Goal: Check status: Check status

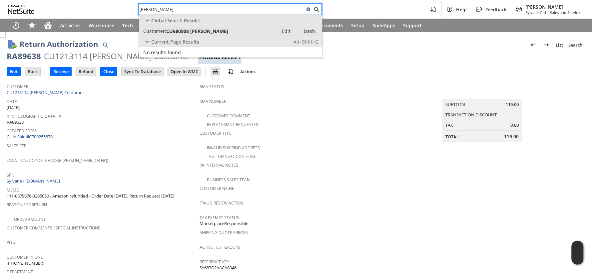
type input "[PERSON_NAME]"
click at [168, 31] on span "CU680908 [PERSON_NAME]" at bounding box center [197, 31] width 62 height 6
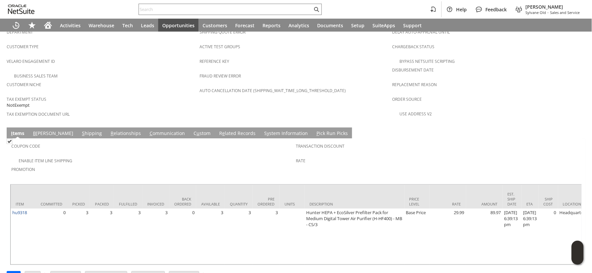
click at [80, 130] on link "S hipping" at bounding box center [91, 133] width 23 height 7
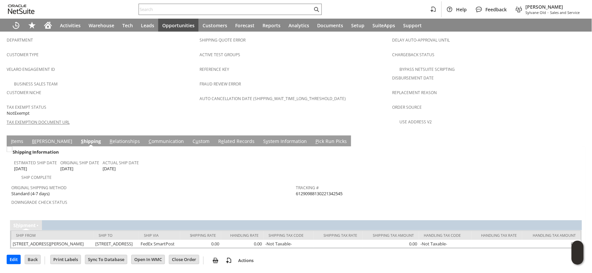
scroll to position [409, 0]
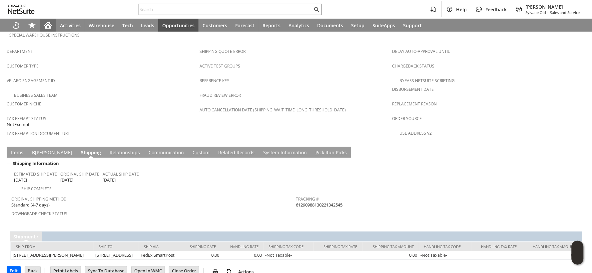
click at [47, 23] on icon "Home" at bounding box center [48, 24] width 8 height 4
